Goal: Task Accomplishment & Management: Manage account settings

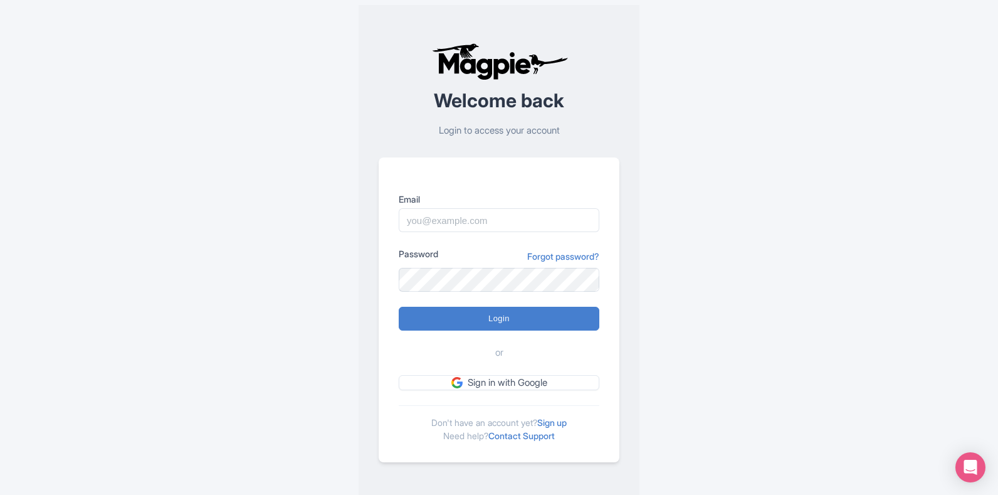
click at [562, 419] on link "Sign up" at bounding box center [551, 422] width 29 height 11
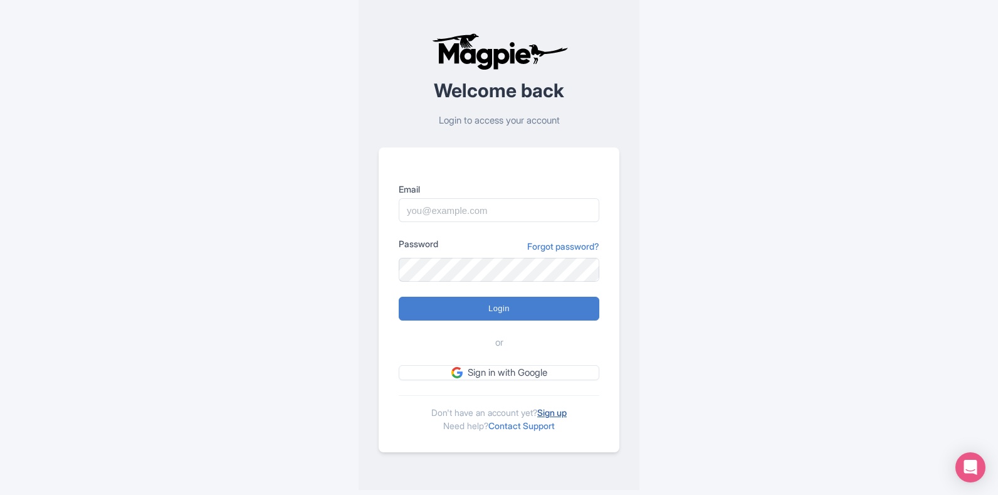
click at [564, 411] on link "Sign up" at bounding box center [551, 412] width 29 height 11
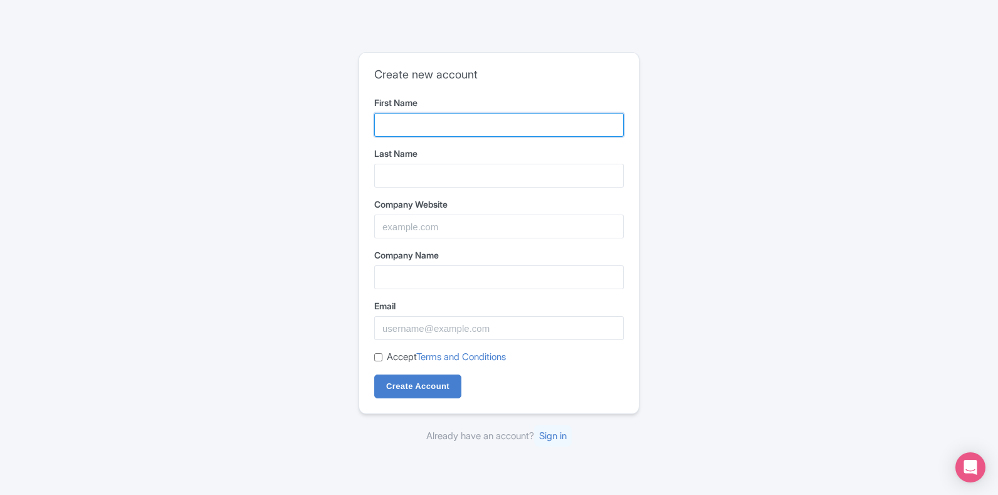
click at [396, 120] on input "First Name" at bounding box center [499, 125] width 250 height 24
type input "Apparel Sourcing"
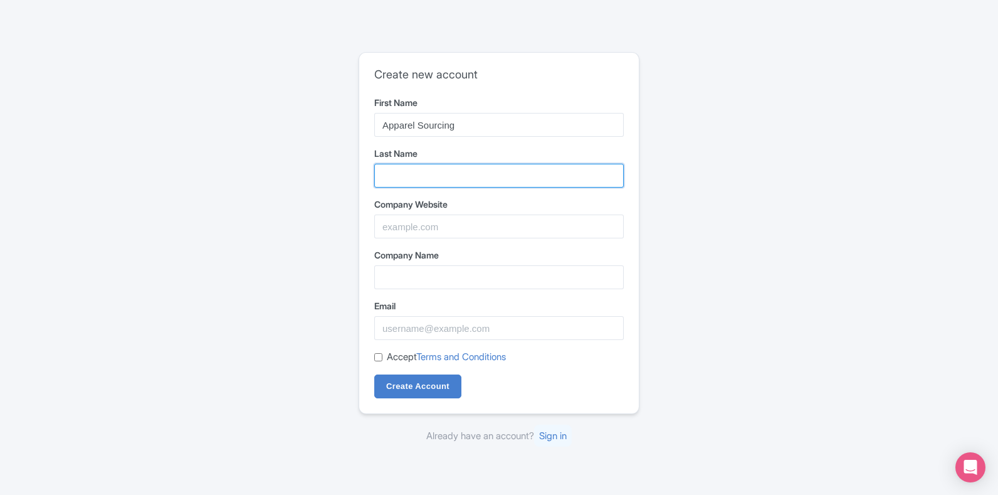
type input "Week"
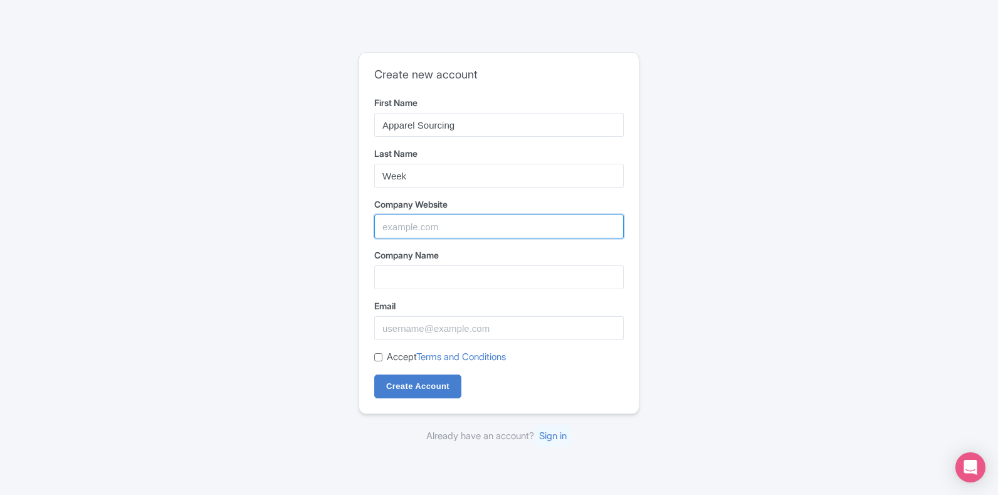
type input "Apparel Resources Pvt. Ltd."
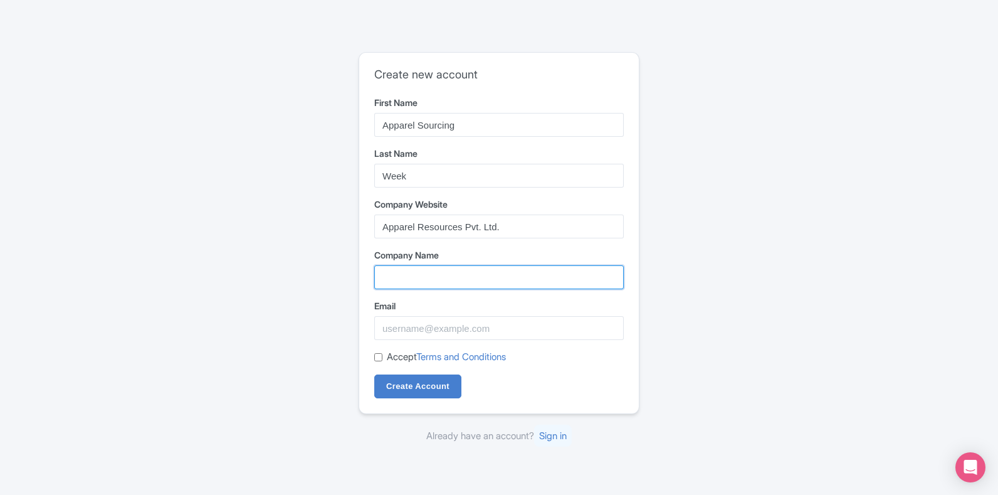
type input "Apparel Resources Pvt. Ltd."
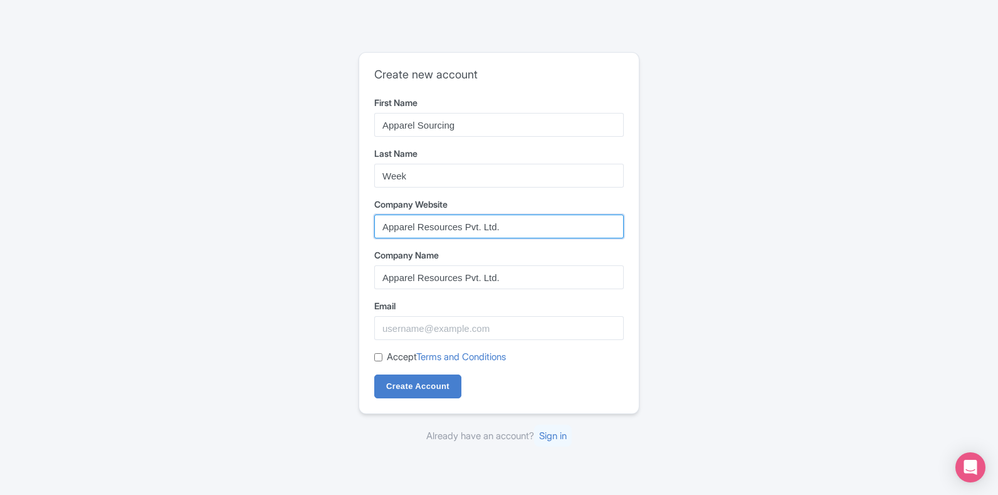
click at [500, 231] on input "Apparel Resources Pvt. Ltd." at bounding box center [499, 226] width 250 height 24
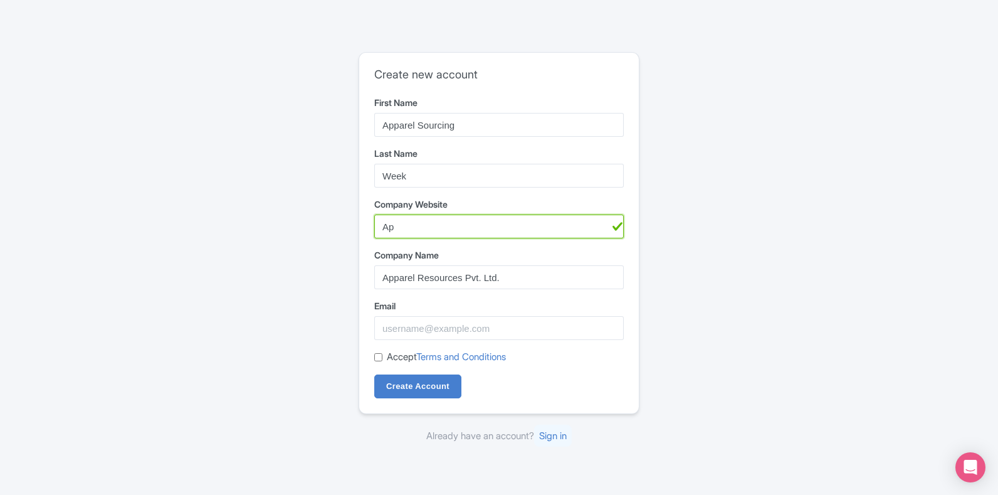
type input "A"
click at [523, 275] on input "Apparel Resources Pvt. Ltd." at bounding box center [499, 277] width 250 height 24
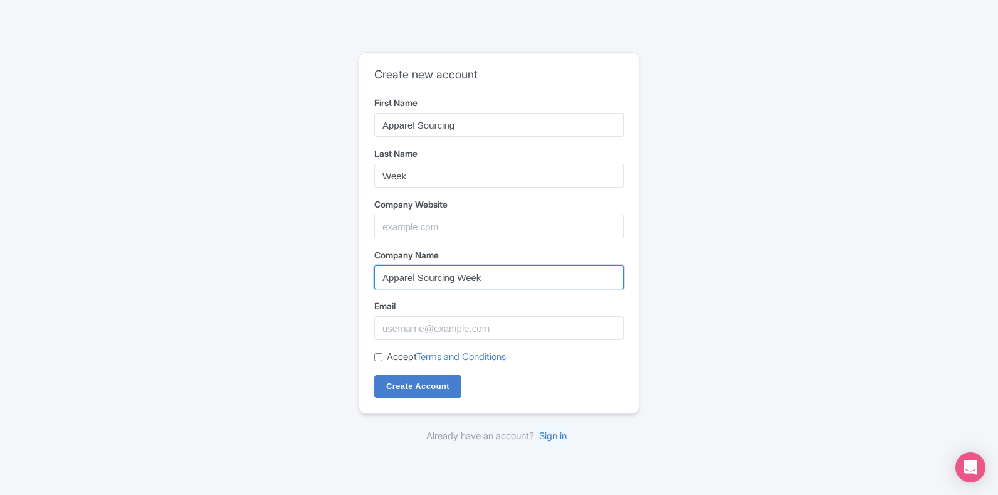
type input "Apparel Sourcing Week"
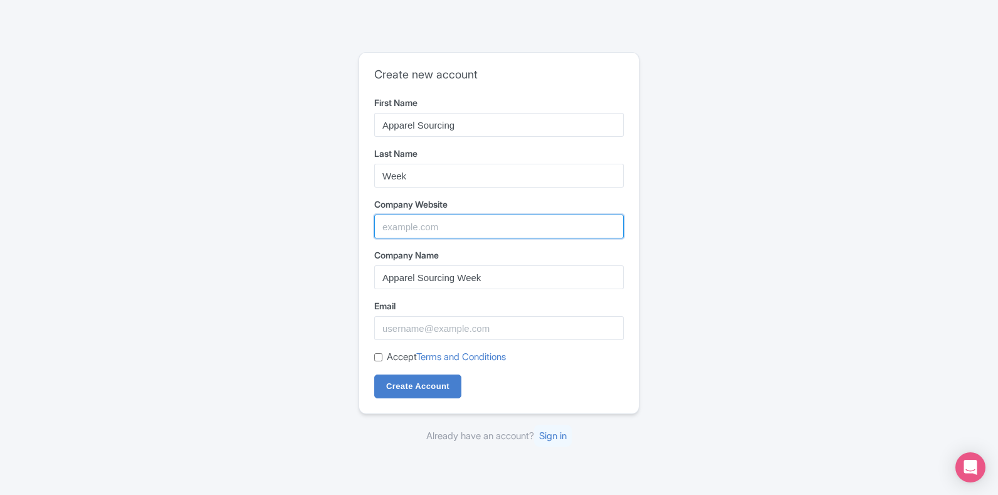
click at [398, 228] on input "Company Website" at bounding box center [499, 226] width 250 height 24
paste input "https://apparelsourcingweek.com/"
type input "https://apparelsourcingweek.com/"
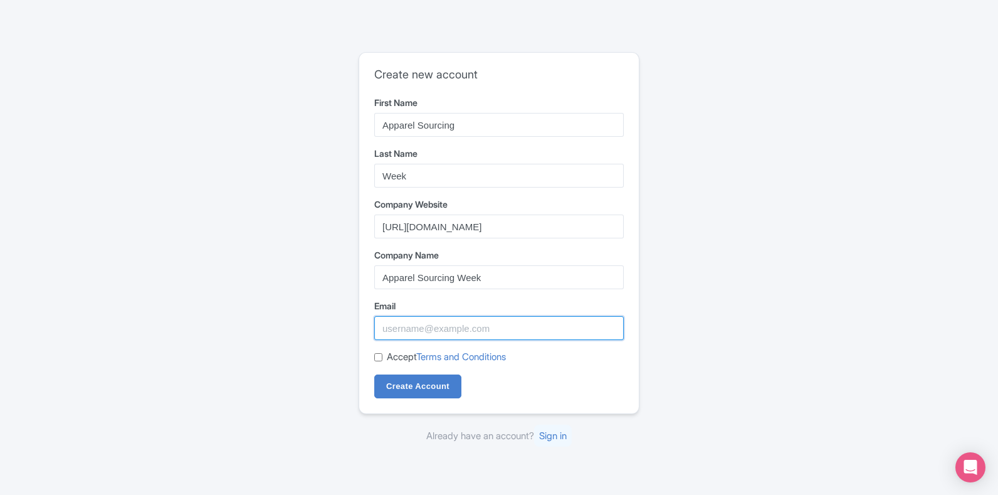
click at [443, 335] on input "Email" at bounding box center [499, 328] width 250 height 24
type input "apparelsourcingweek2024@gmail.com"
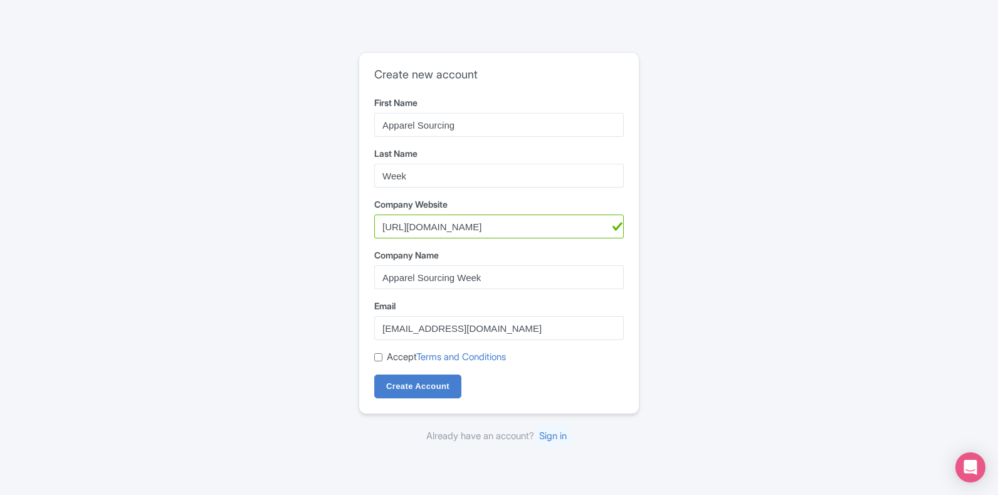
click at [378, 359] on input "Accept Terms and Conditions" at bounding box center [378, 357] width 8 height 8
checkbox input "true"
click at [429, 386] on input "Create Account" at bounding box center [417, 386] width 87 height 24
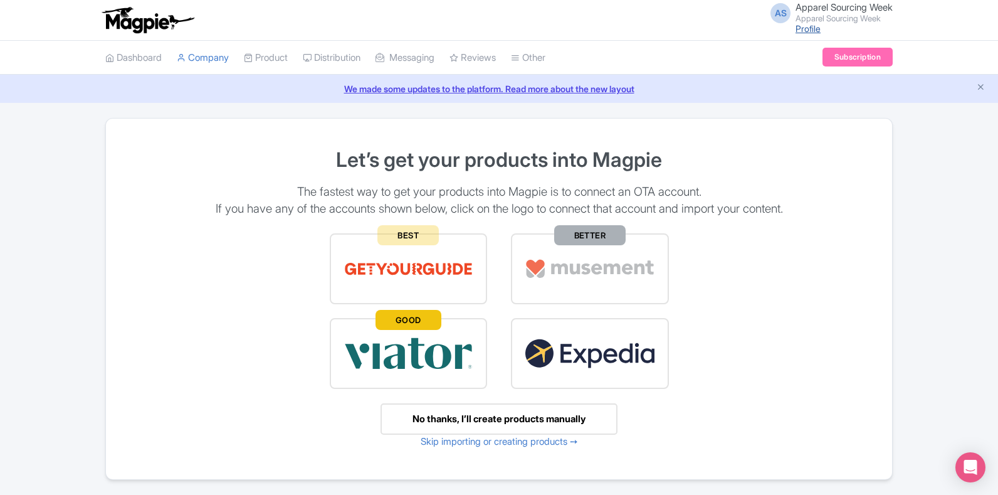
click at [796, 31] on link "Profile" at bounding box center [808, 28] width 25 height 11
click at [798, 6] on span "Apparel Sourcing Week" at bounding box center [844, 7] width 97 height 12
click at [826, 73] on link "Settings" at bounding box center [832, 79] width 119 height 19
click at [826, 73] on li "Subscription" at bounding box center [857, 58] width 85 height 34
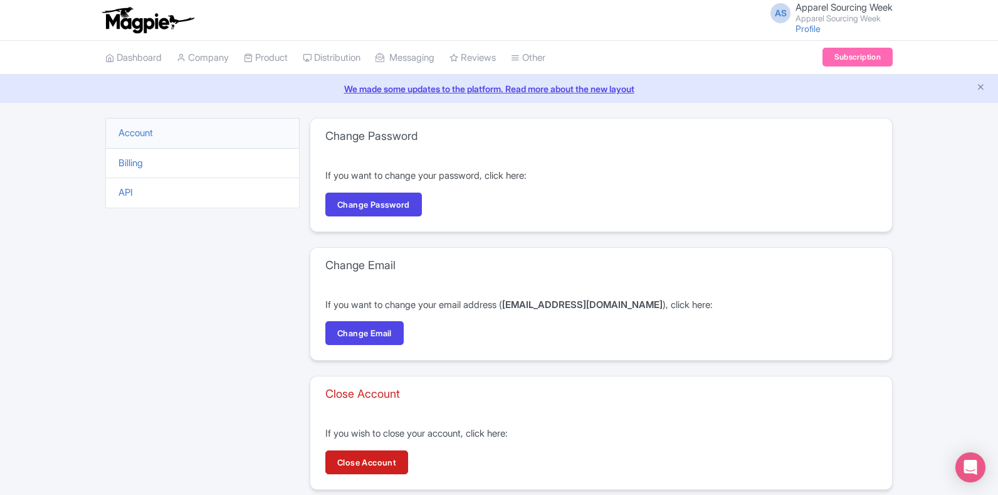
click at [127, 124] on li "Account" at bounding box center [202, 133] width 194 height 31
click at [134, 133] on link "Account" at bounding box center [135, 133] width 34 height 12
click at [796, 3] on span "Apparel Sourcing Week" at bounding box center [844, 7] width 97 height 12
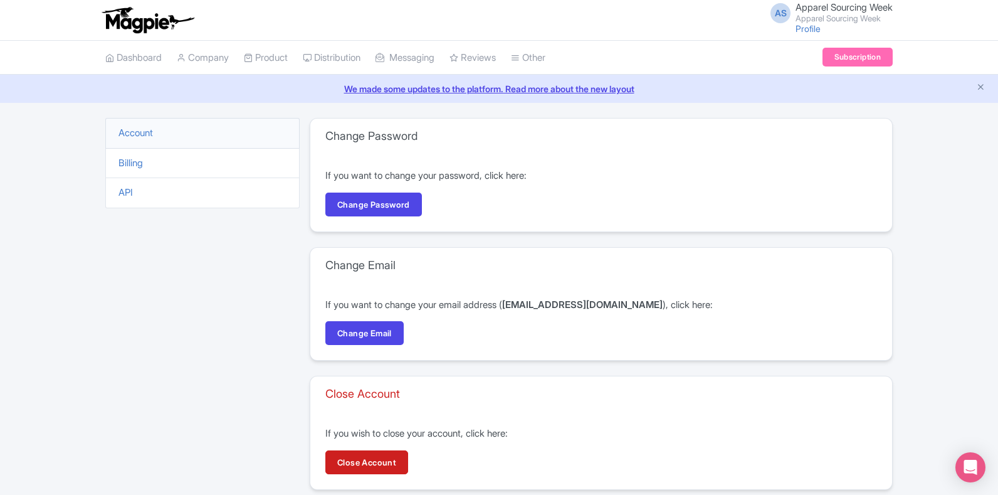
click at [796, 3] on span "Apparel Sourcing Week" at bounding box center [844, 7] width 97 height 12
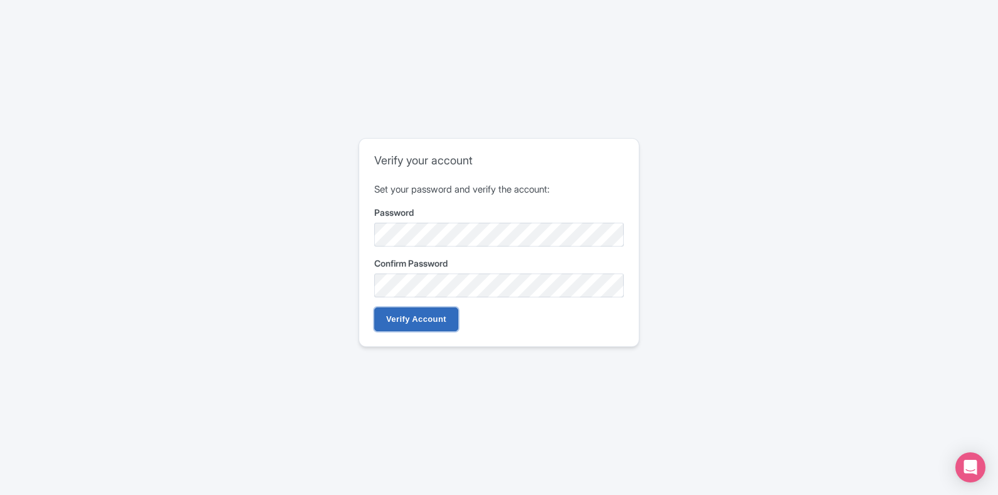
click at [413, 324] on input "Verify Account" at bounding box center [416, 319] width 84 height 24
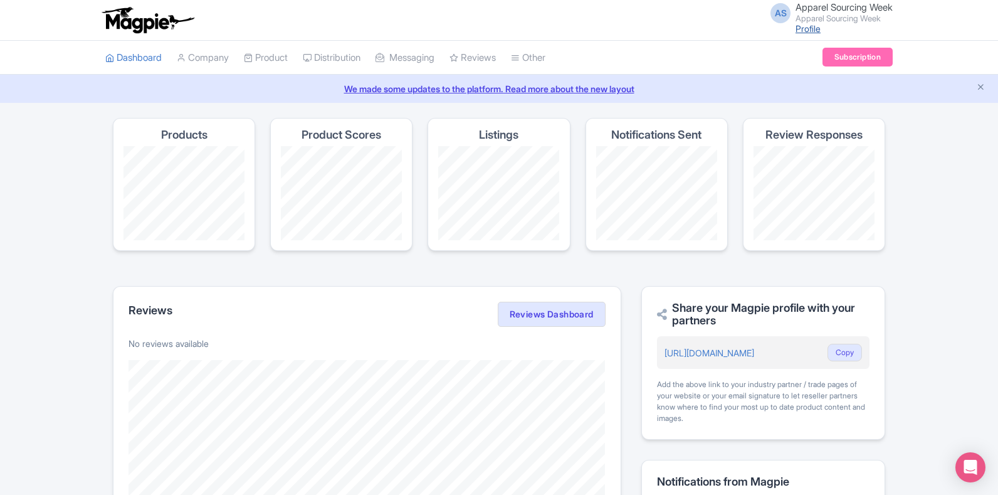
click at [799, 27] on link "Profile" at bounding box center [808, 28] width 25 height 11
click at [803, 4] on span "Apparel Sourcing Week" at bounding box center [844, 7] width 97 height 12
click at [813, 76] on link "Settings" at bounding box center [832, 79] width 119 height 19
click at [981, 84] on icon "Close announcement" at bounding box center [980, 86] width 9 height 9
click at [981, 84] on div "AS Apparel Sourcing Week Apparel Sourcing Week Profile Users Settings Sign out …" at bounding box center [499, 343] width 998 height 686
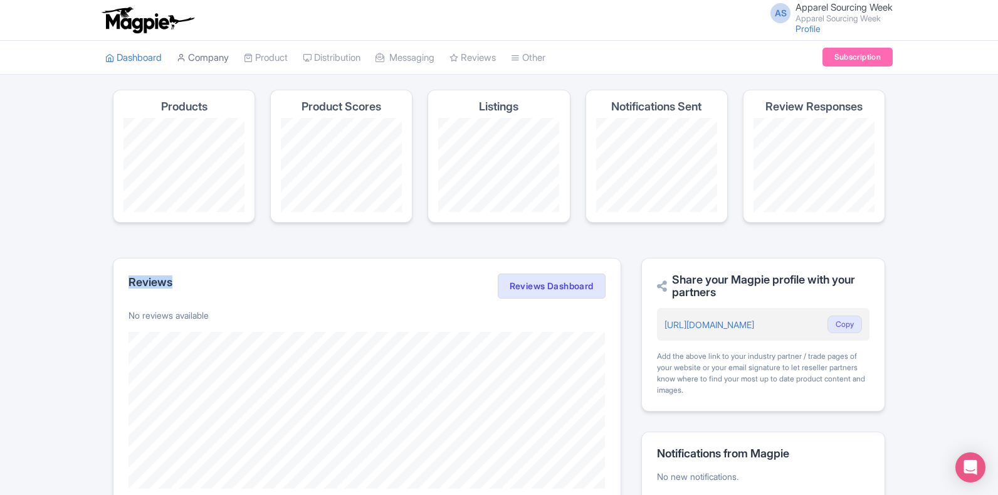
click at [196, 56] on link "Company" at bounding box center [203, 58] width 52 height 34
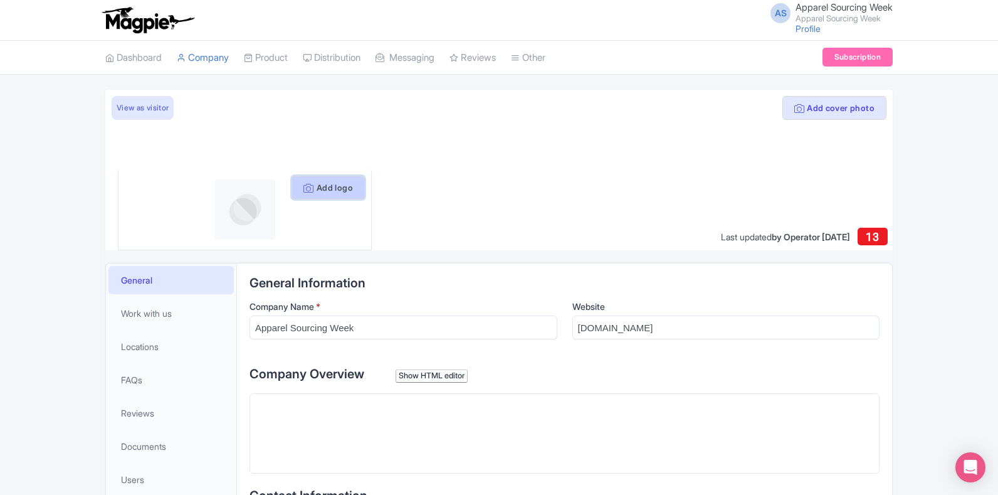
click at [343, 189] on button "Add logo" at bounding box center [328, 188] width 73 height 24
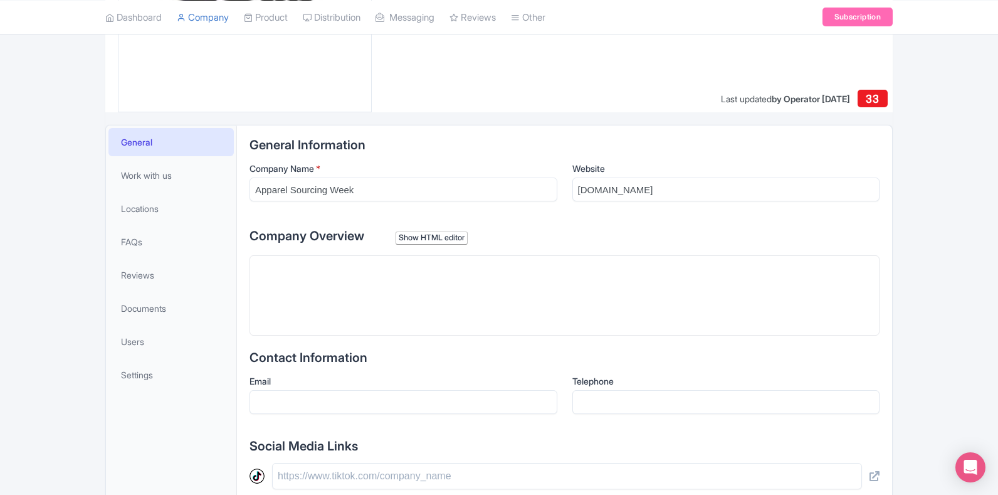
scroll to position [136, 0]
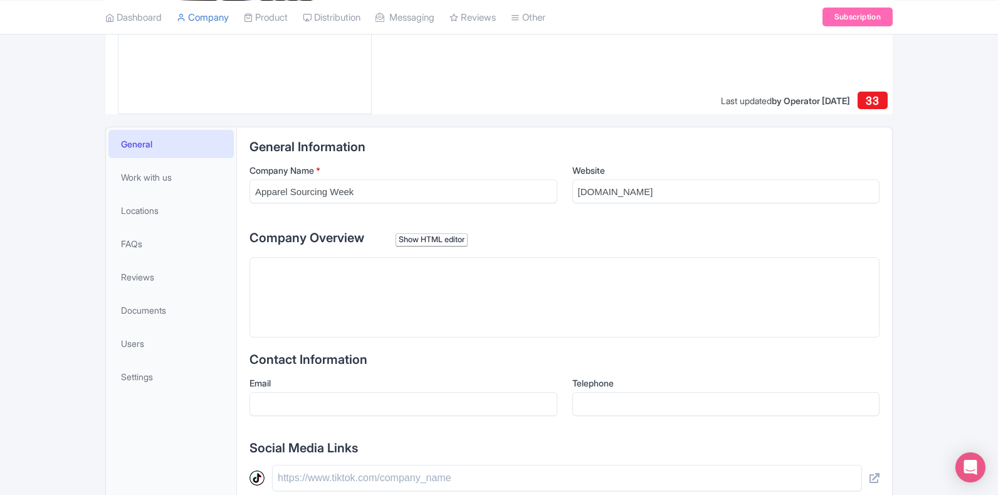
click at [276, 277] on trix-editor at bounding box center [565, 297] width 630 height 80
paste trix-editor "<div>Apparel Sourcing Week, platform is aligned to the changing dynamics of the…"
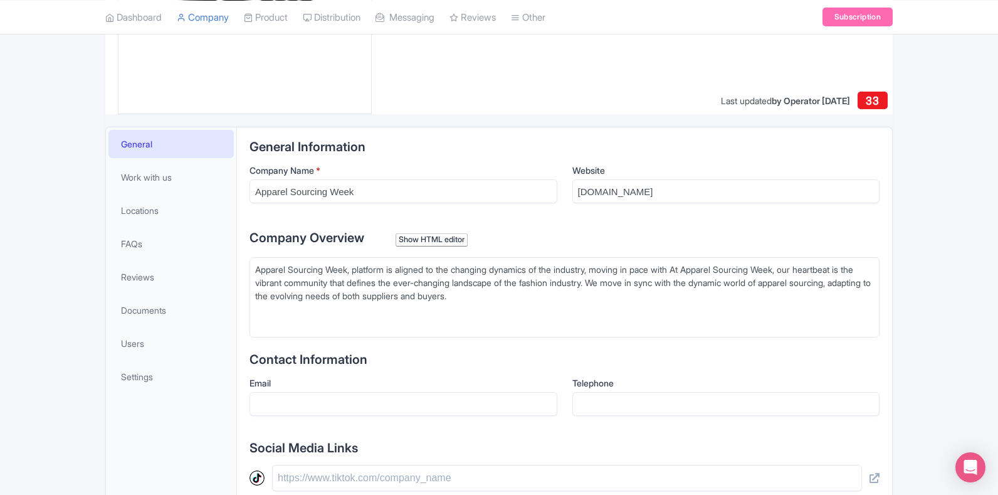
type trix-editor "<div>Apparel Sourcing Week, platform is aligned to the changing dynamics of the…"
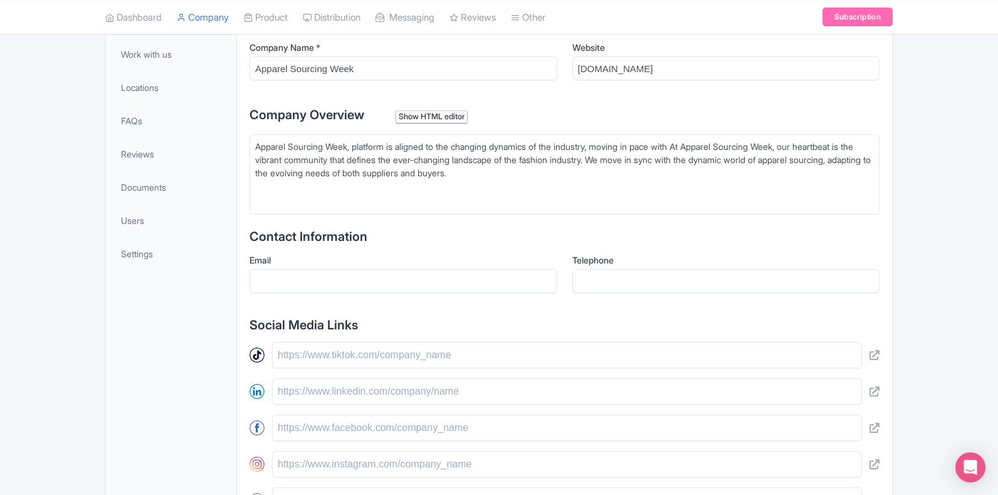
scroll to position [261, 0]
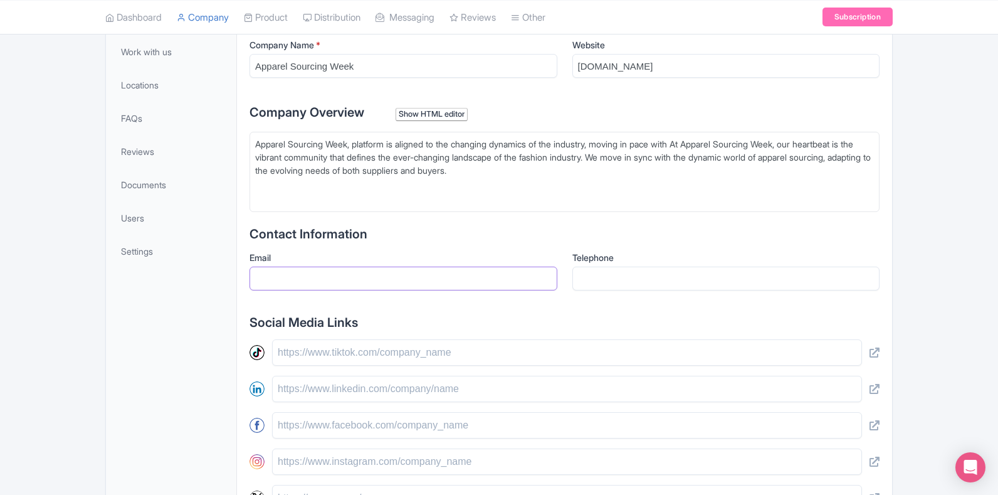
click at [281, 278] on input "Email" at bounding box center [404, 278] width 308 height 24
type input "[EMAIL_ADDRESS][DOMAIN_NAME]"
click at [591, 277] on input "+918178769692" at bounding box center [726, 278] width 308 height 24
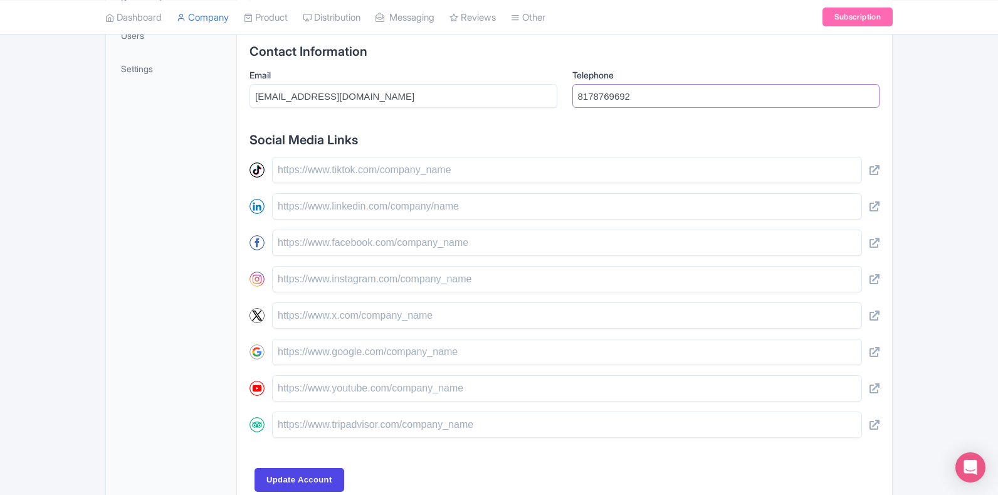
scroll to position [450, 0]
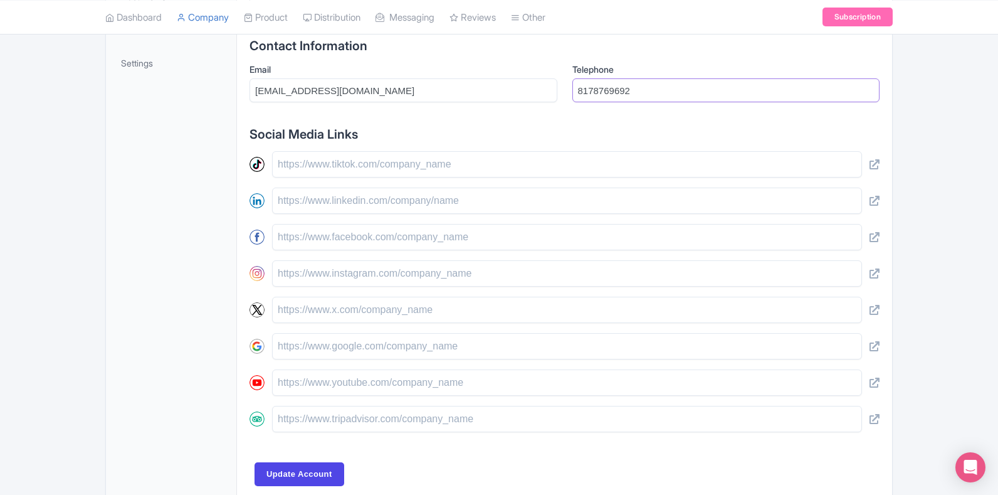
type input "8178769692"
click at [340, 241] on input "text" at bounding box center [567, 237] width 590 height 26
click at [307, 193] on input "text" at bounding box center [567, 200] width 590 height 26
paste input "https://www.linkedin.com/showcase/apparelsourcingweek/"
type input "https://www.linkedin.com/showcase/apparelsourcingweek/"
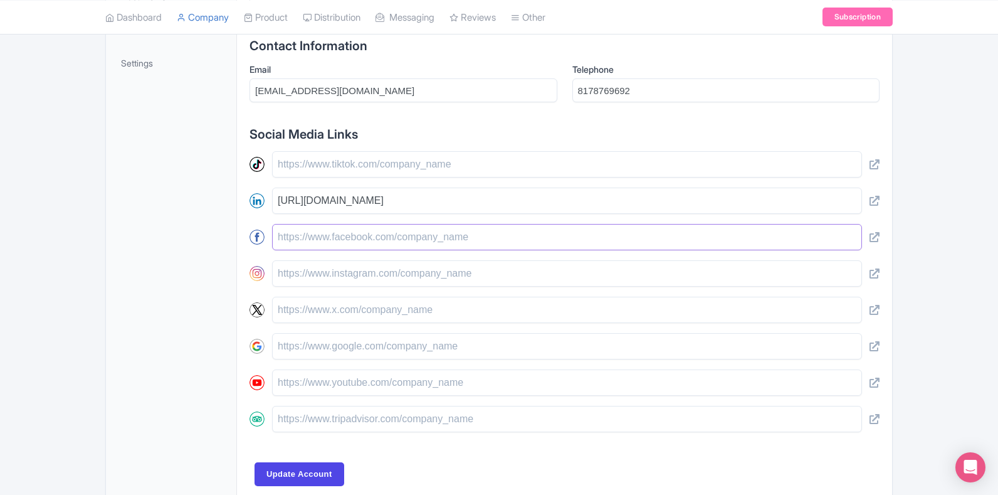
click at [296, 233] on input "text" at bounding box center [567, 237] width 590 height 26
paste input "https://www.facebook.com/ApparelSourcingWeek"
type input "https://www.facebook.com/ApparelSourcingWeek"
click at [328, 280] on input "text" at bounding box center [567, 273] width 590 height 26
paste input "https://www.instagram.com/apparelsourcingwk/"
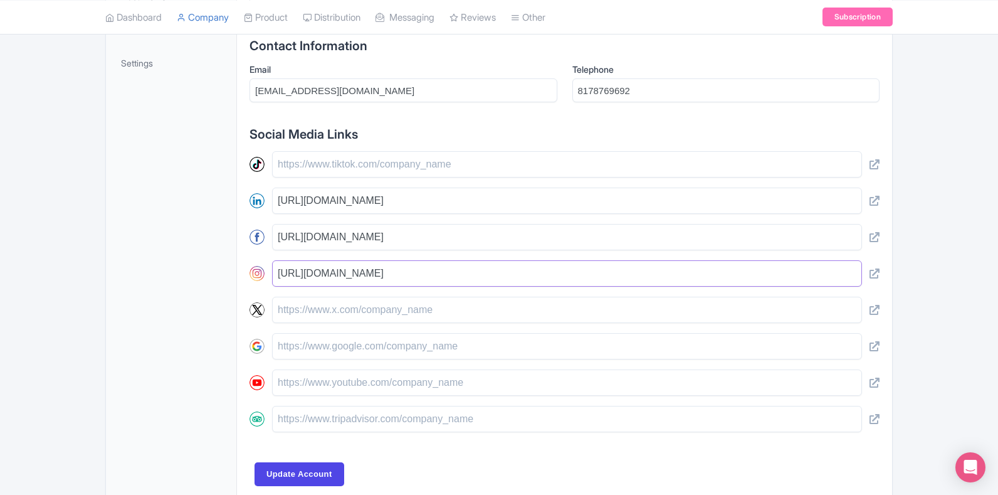
type input "https://www.instagram.com/apparelsourcingwk/"
click at [323, 306] on input "text" at bounding box center [567, 310] width 590 height 26
paste input "https://twitter.com/apparel_res"
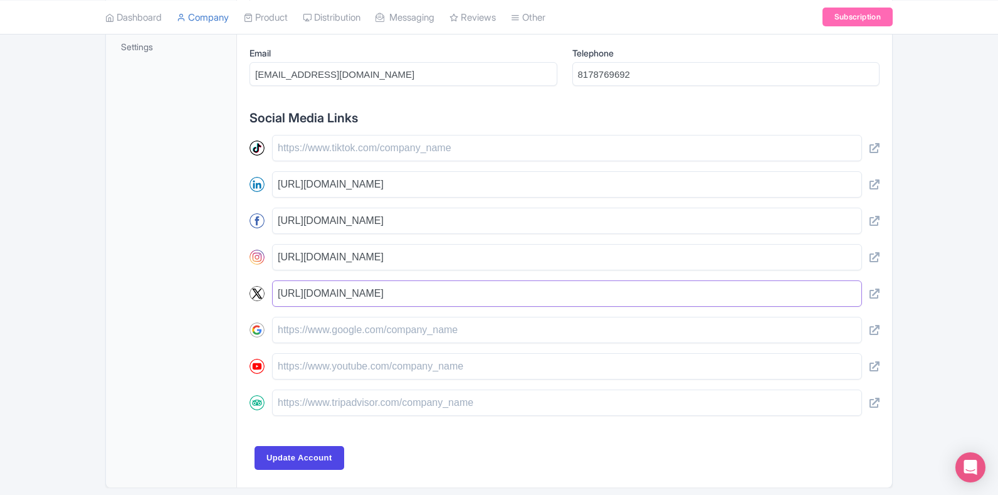
scroll to position [512, 0]
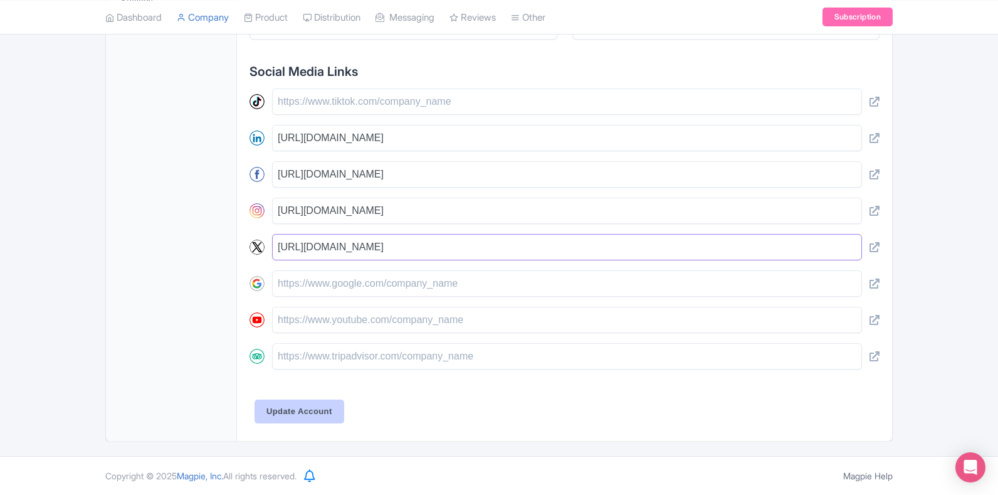
type input "https://twitter.com/apparel_res"
click at [279, 409] on input "Update Account" at bounding box center [300, 411] width 90 height 24
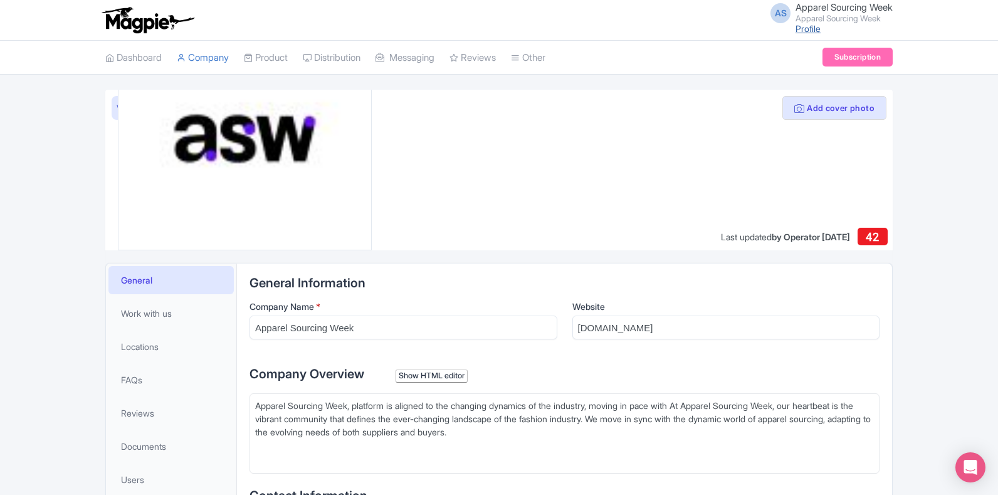
type trix-editor "<div>Apparel Sourcing Week, platform is aligned to the changing dynamics of the…"
click at [796, 26] on link "Profile" at bounding box center [808, 28] width 25 height 11
